Goal: Task Accomplishment & Management: Manage account settings

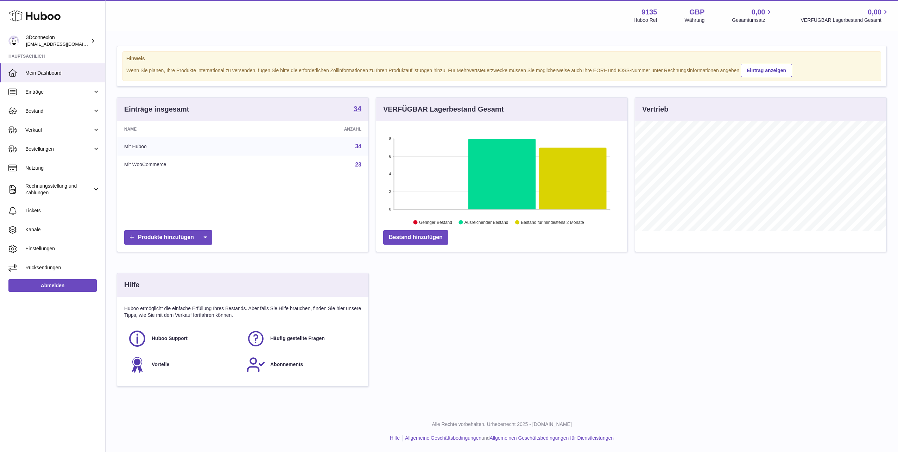
scroll to position [110, 251]
click at [40, 135] on link "Verkauf" at bounding box center [52, 129] width 105 height 19
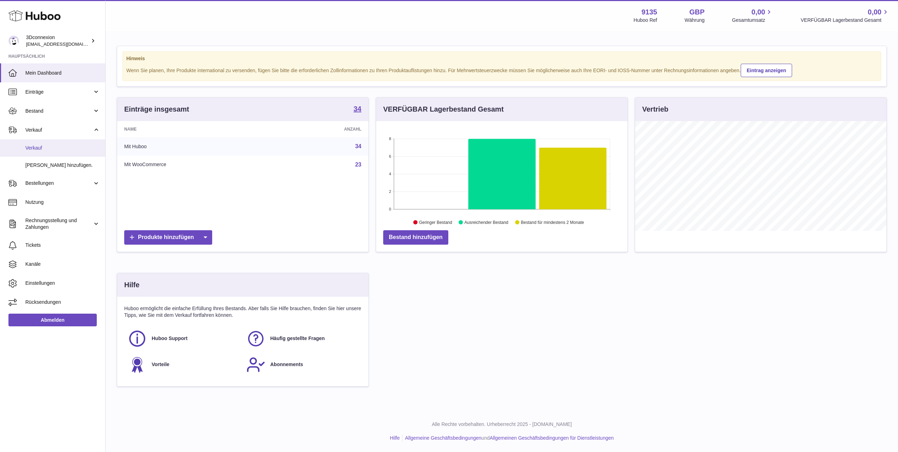
click at [42, 150] on span "Verkauf" at bounding box center [62, 148] width 75 height 7
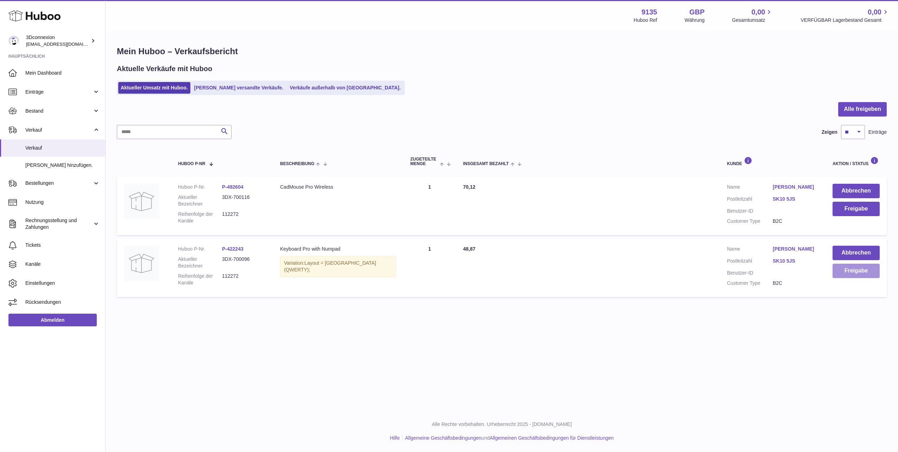
click at [856, 269] on button "Freigabe" at bounding box center [855, 271] width 47 height 14
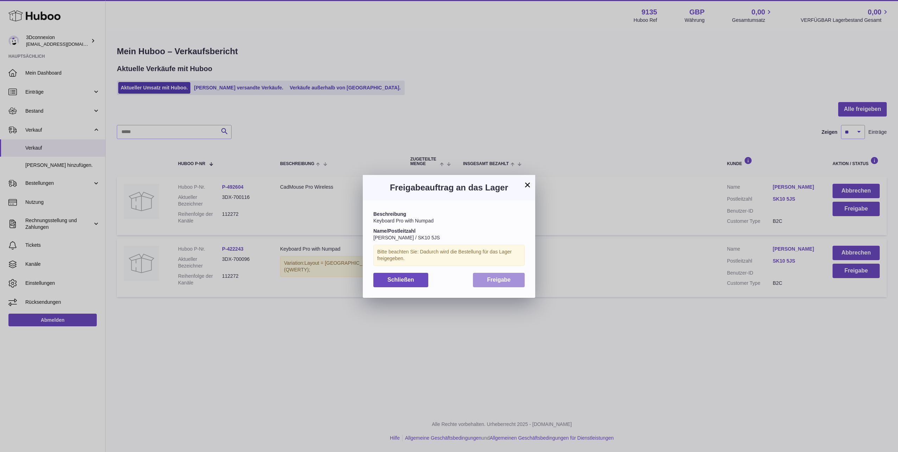
click at [497, 276] on button "Freigabe" at bounding box center [499, 280] width 52 height 14
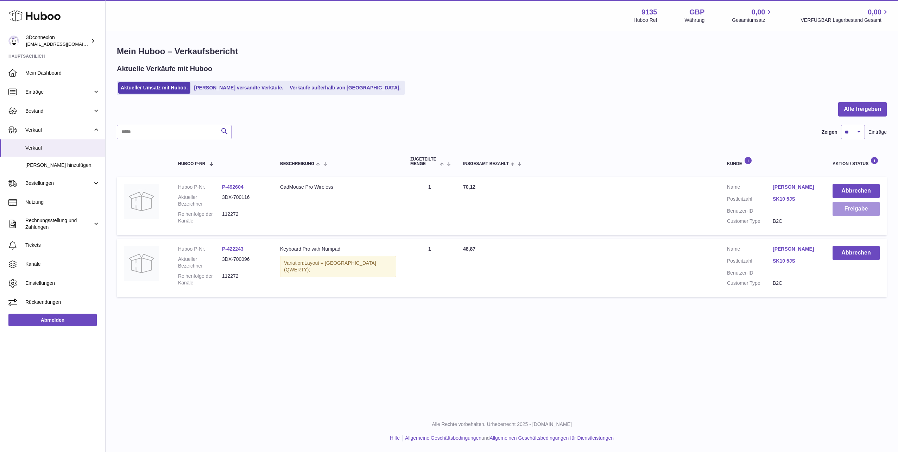
click at [854, 212] on button "Freigabe" at bounding box center [855, 209] width 47 height 14
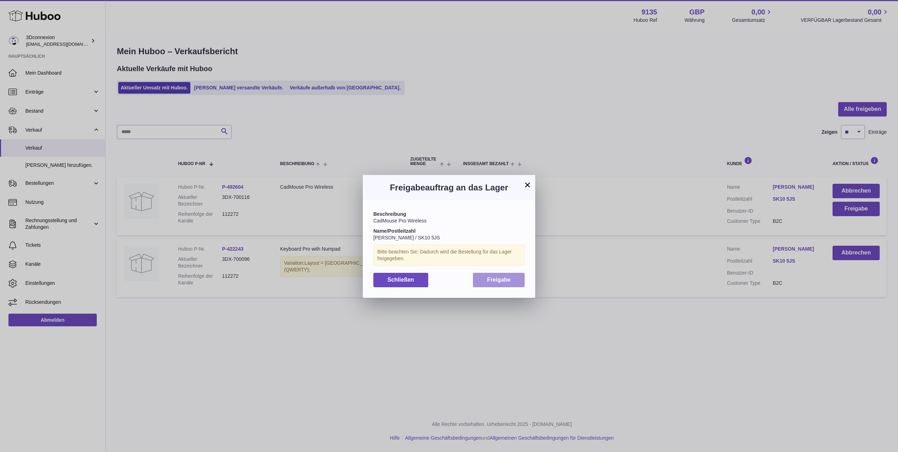
click at [495, 278] on span "Freigabe" at bounding box center [499, 280] width 24 height 6
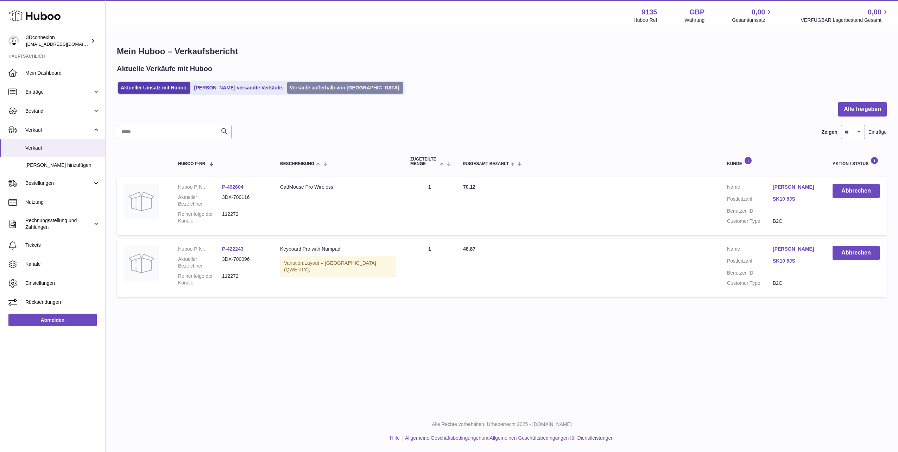
click at [296, 89] on link "Verkäufe außerhalb von [GEOGRAPHIC_DATA]." at bounding box center [345, 88] width 116 height 12
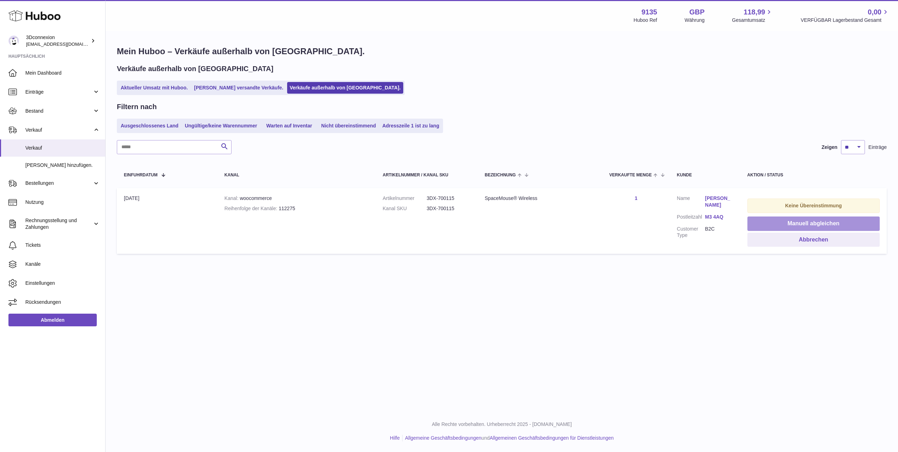
click at [818, 224] on button "Manuell abgleichen" at bounding box center [813, 223] width 132 height 14
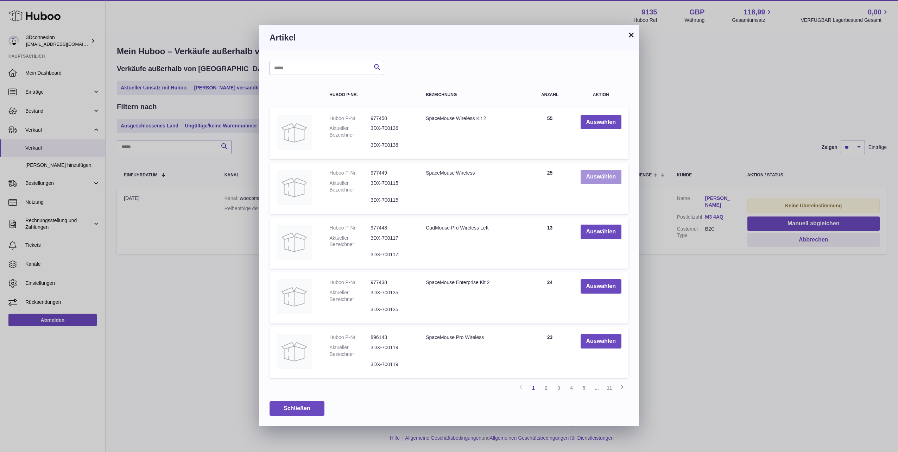
click at [582, 172] on button "Auswählen" at bounding box center [600, 177] width 41 height 14
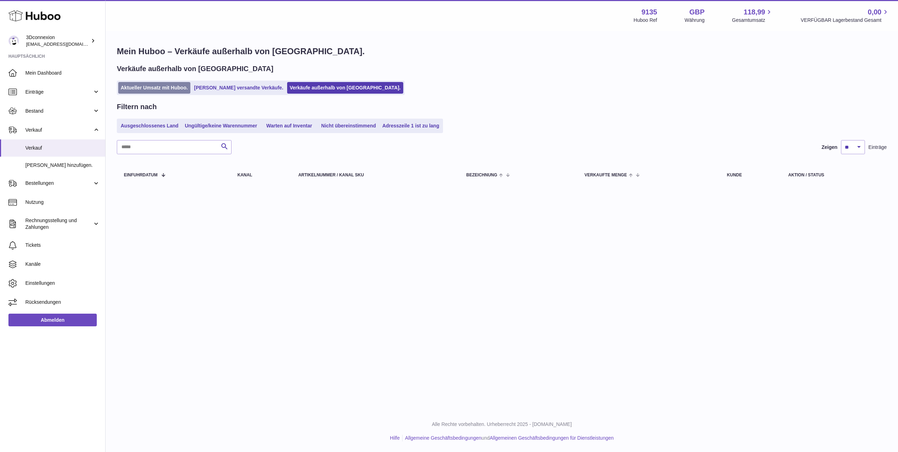
click at [147, 89] on link "Aktueller Umsatz mit Huboo." at bounding box center [154, 88] width 72 height 12
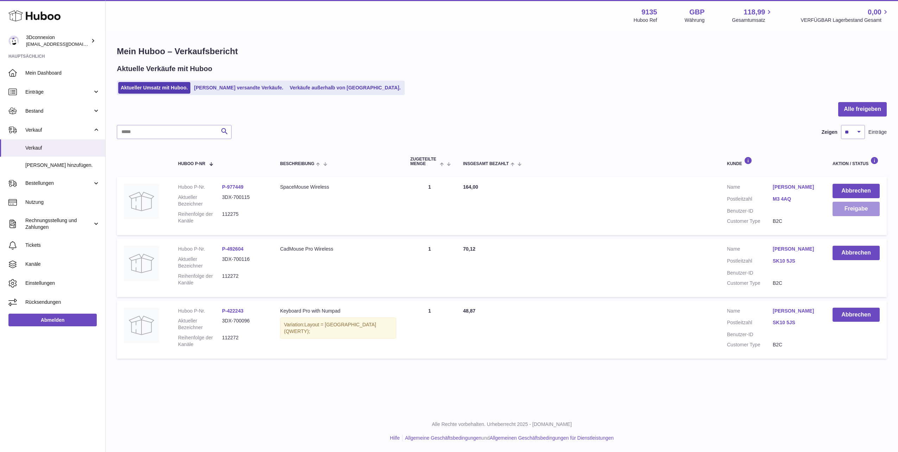
click at [859, 211] on button "Freigabe" at bounding box center [855, 209] width 47 height 14
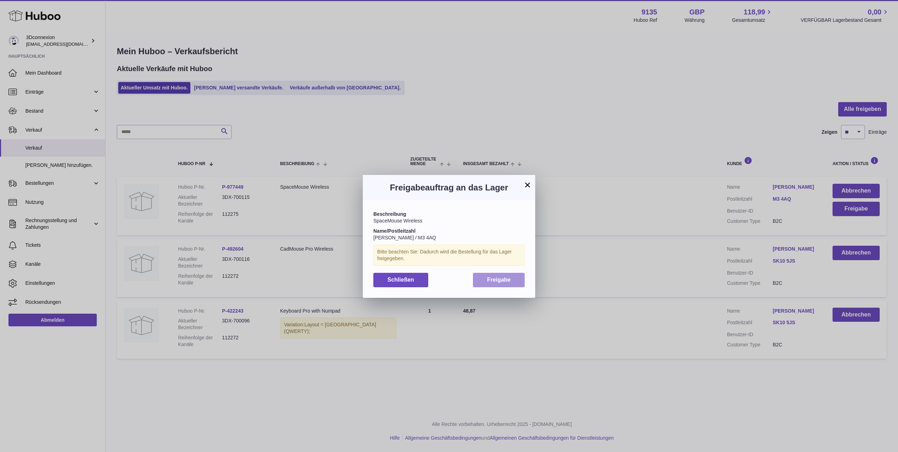
click at [513, 278] on button "Freigabe" at bounding box center [499, 280] width 52 height 14
